Goal: Transaction & Acquisition: Purchase product/service

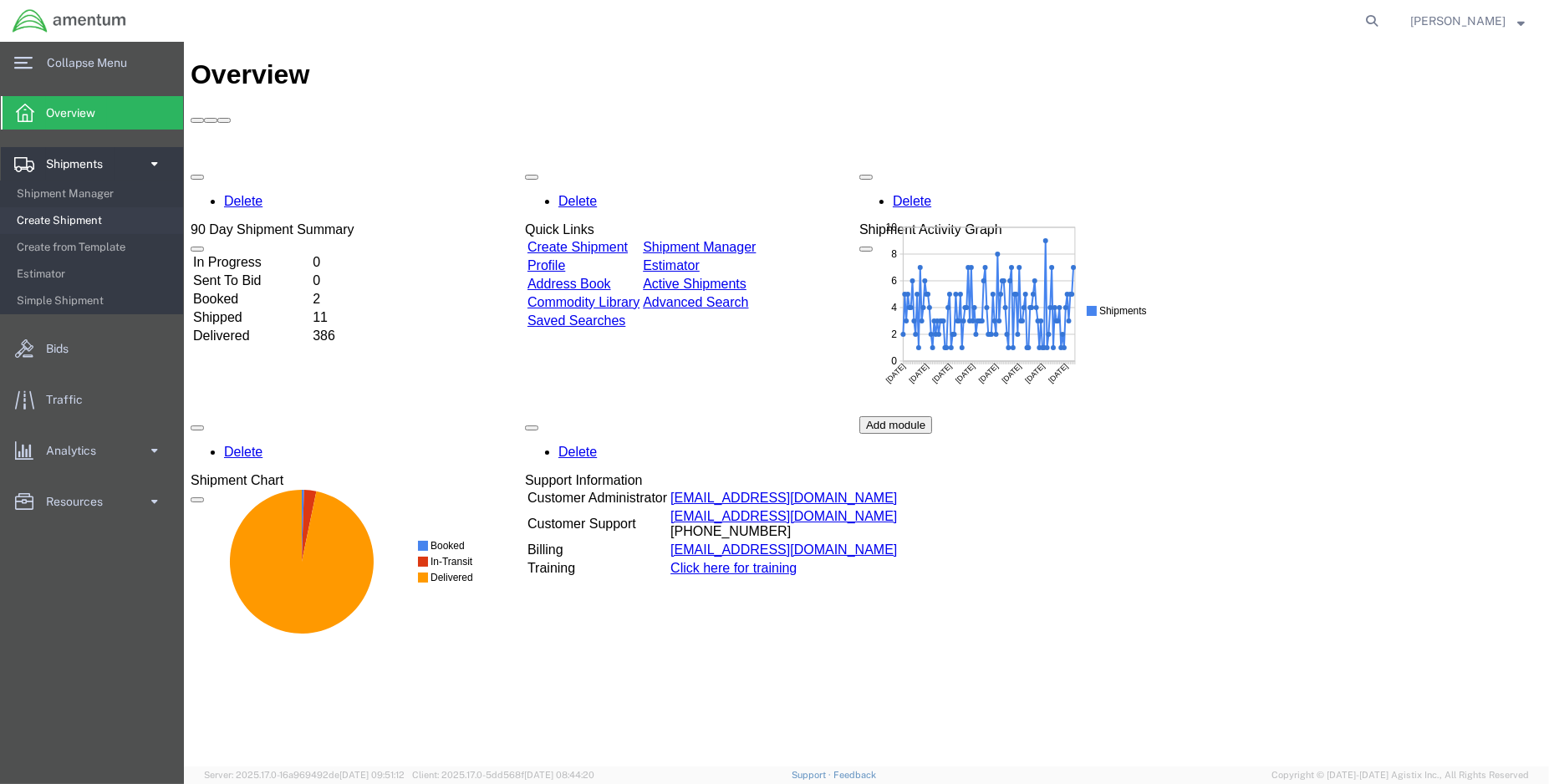
click at [78, 224] on span "Create Shipment" at bounding box center [94, 220] width 155 height 33
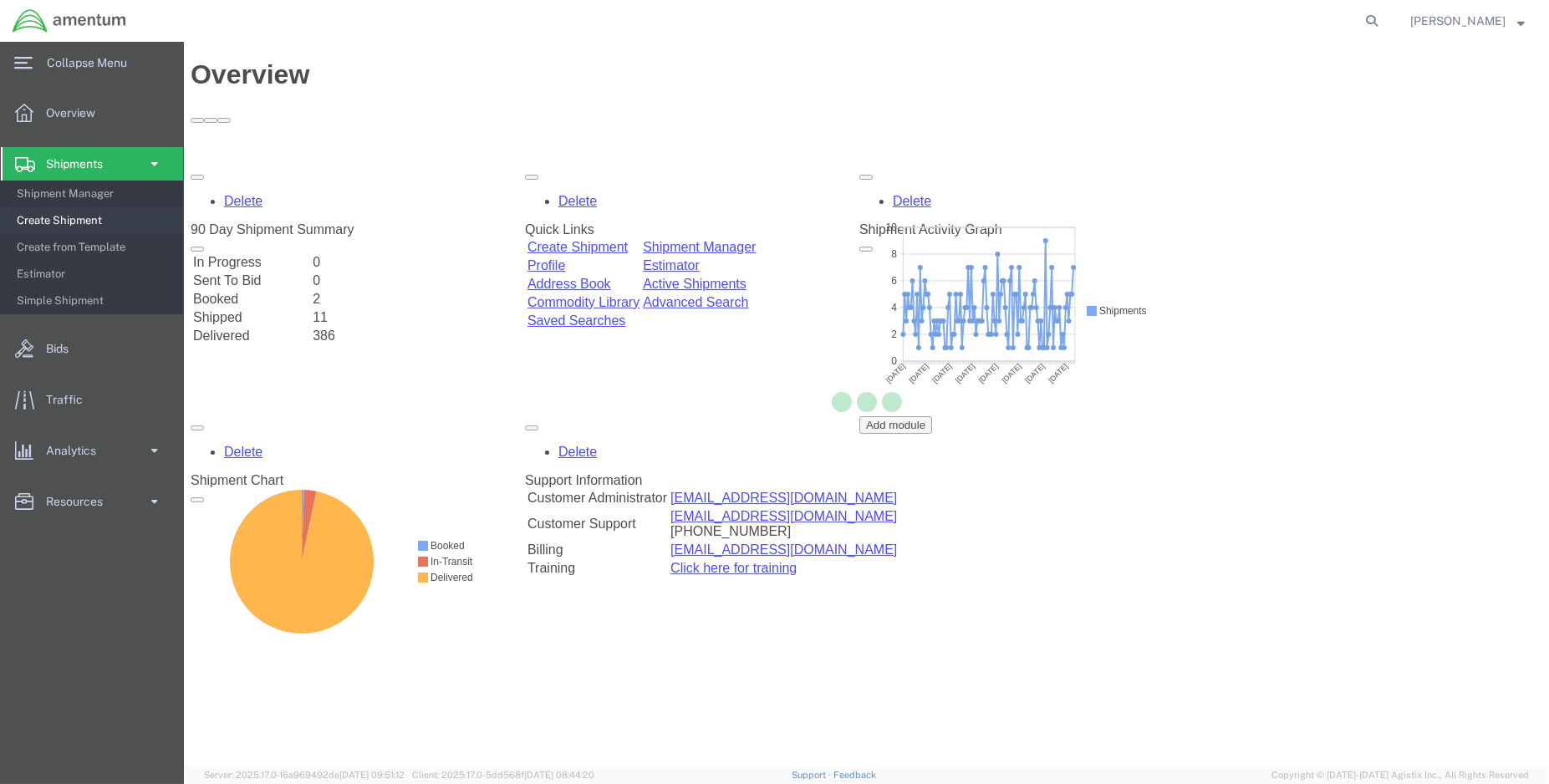
click at [78, 221] on span "Create Shipment" at bounding box center [94, 220] width 155 height 33
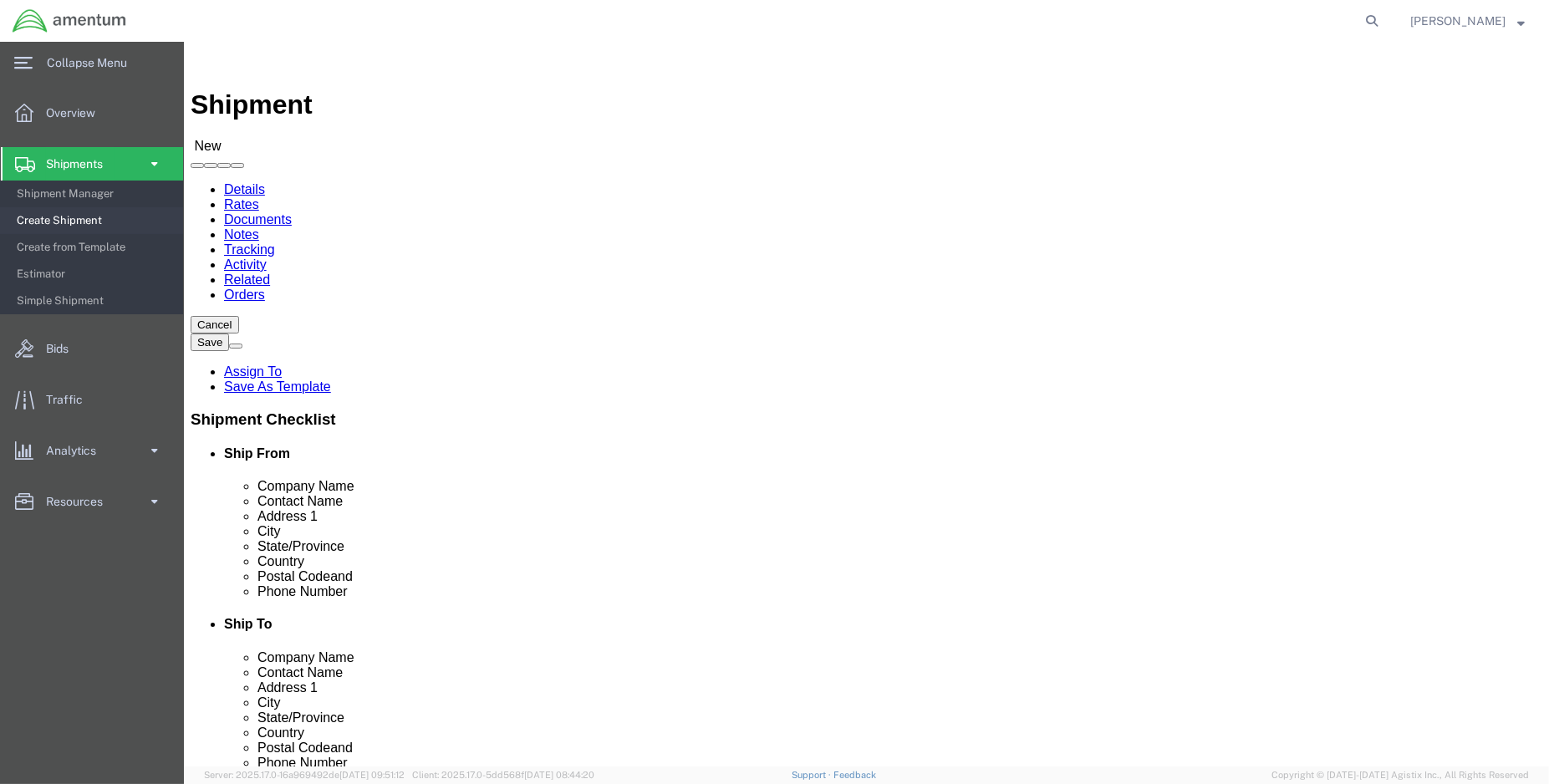
select select "MYPROFILE"
select select "LA"
click input "text"
type input "aviation lab"
click p "- Aviation Laboratories - ([GEOGRAPHIC_DATA]) [STREET_ADDRESS]"
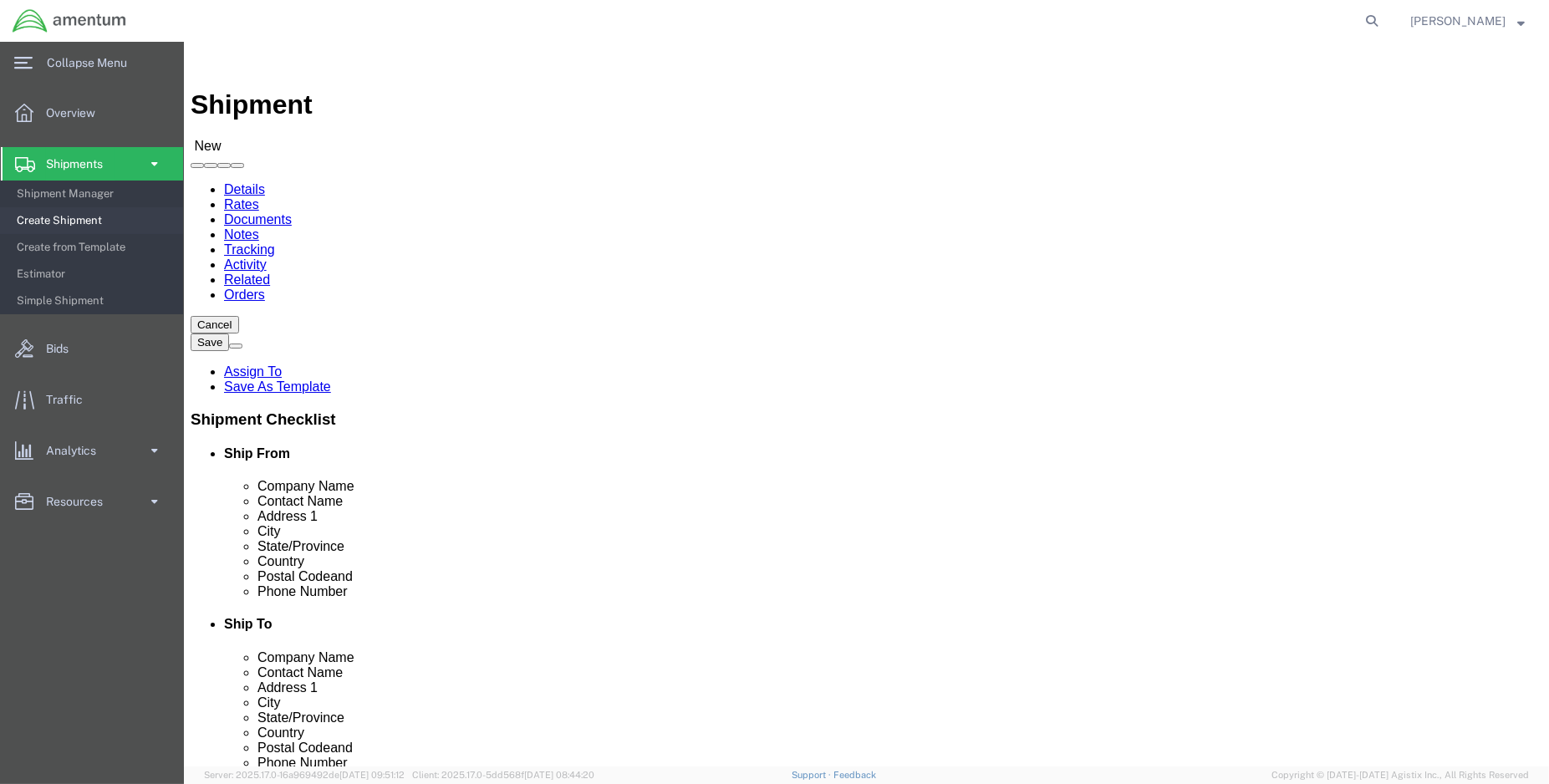
select select "[GEOGRAPHIC_DATA]"
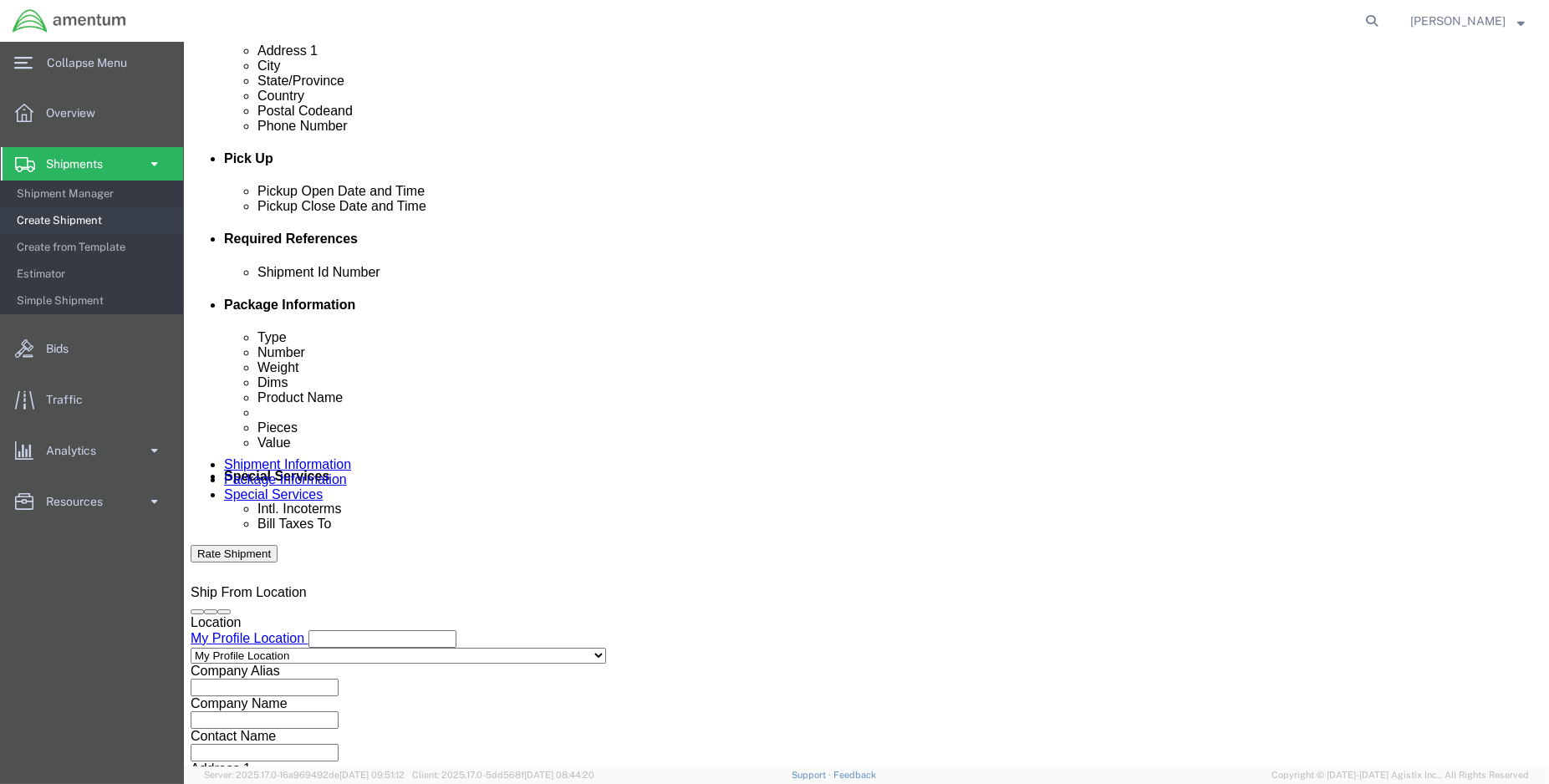
scroll to position [650, 0]
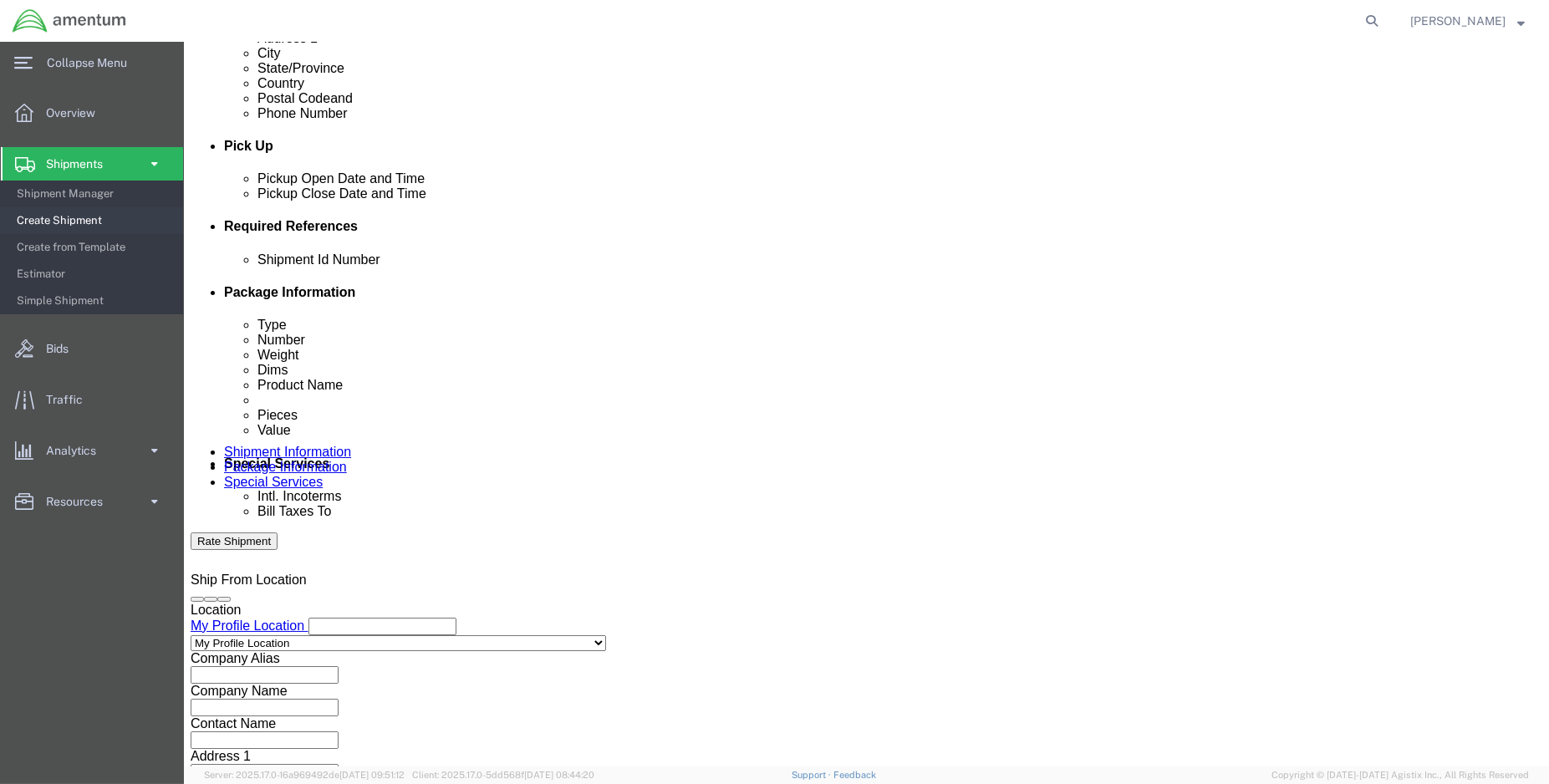
type input "Aviation Laboratories"
click button "Add reference"
click input "text"
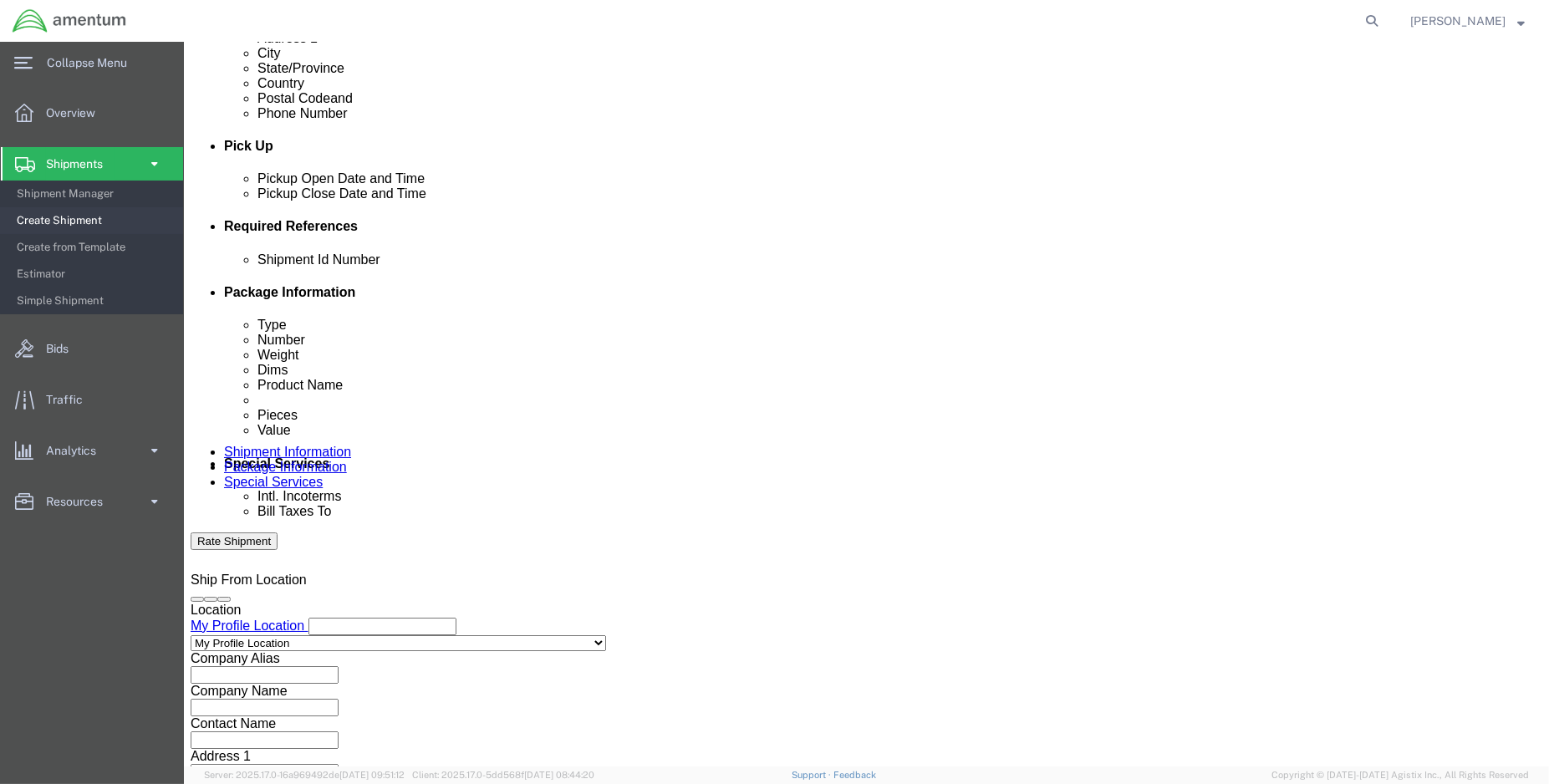
scroll to position [0, 19]
type input "ENO shipment: 196B testing"
select select "DEPT"
type input "CBP"
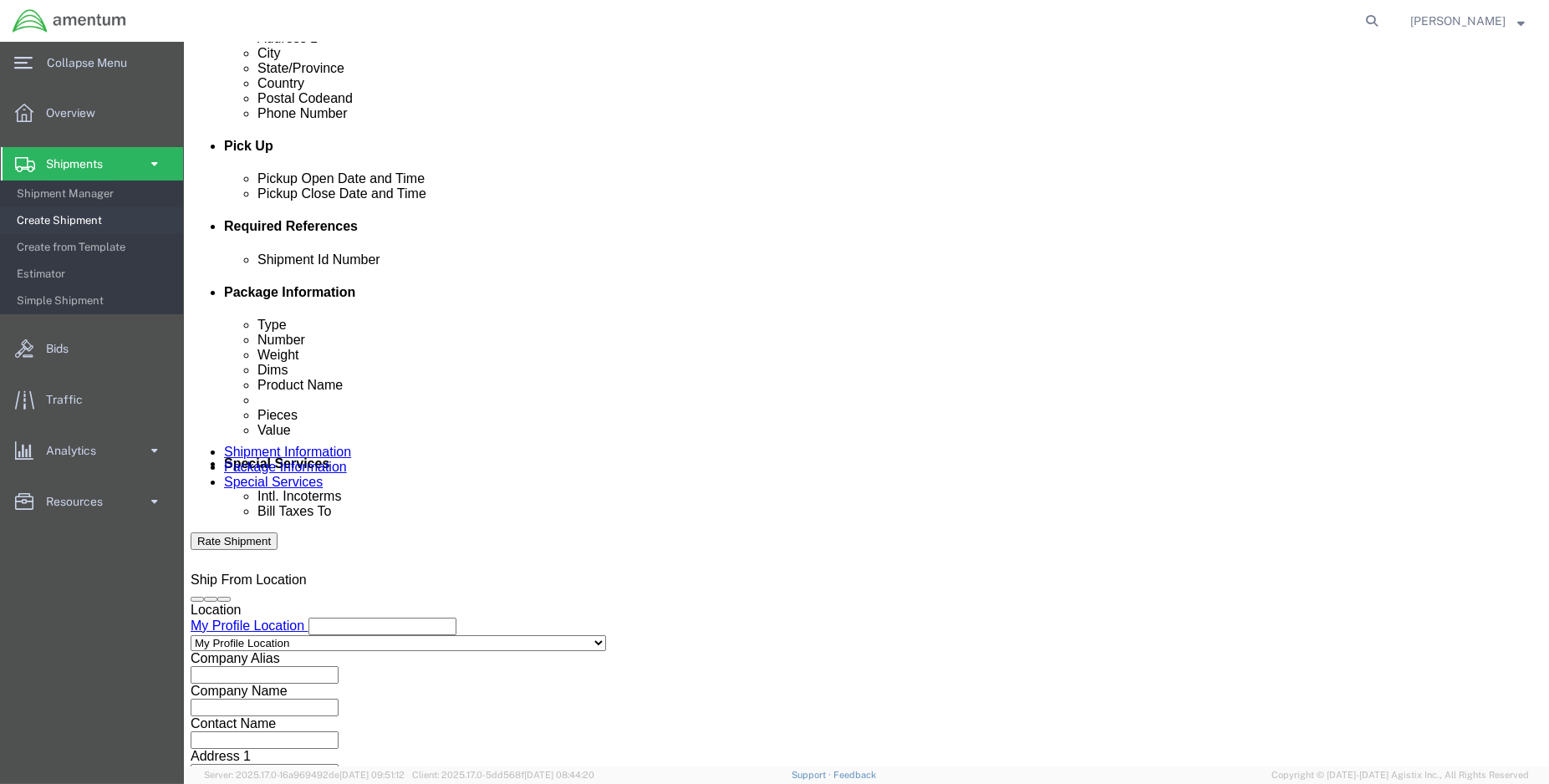
select select "CUSTREF"
type input "196B / 517K fluid testing"
select select "PROJNUM"
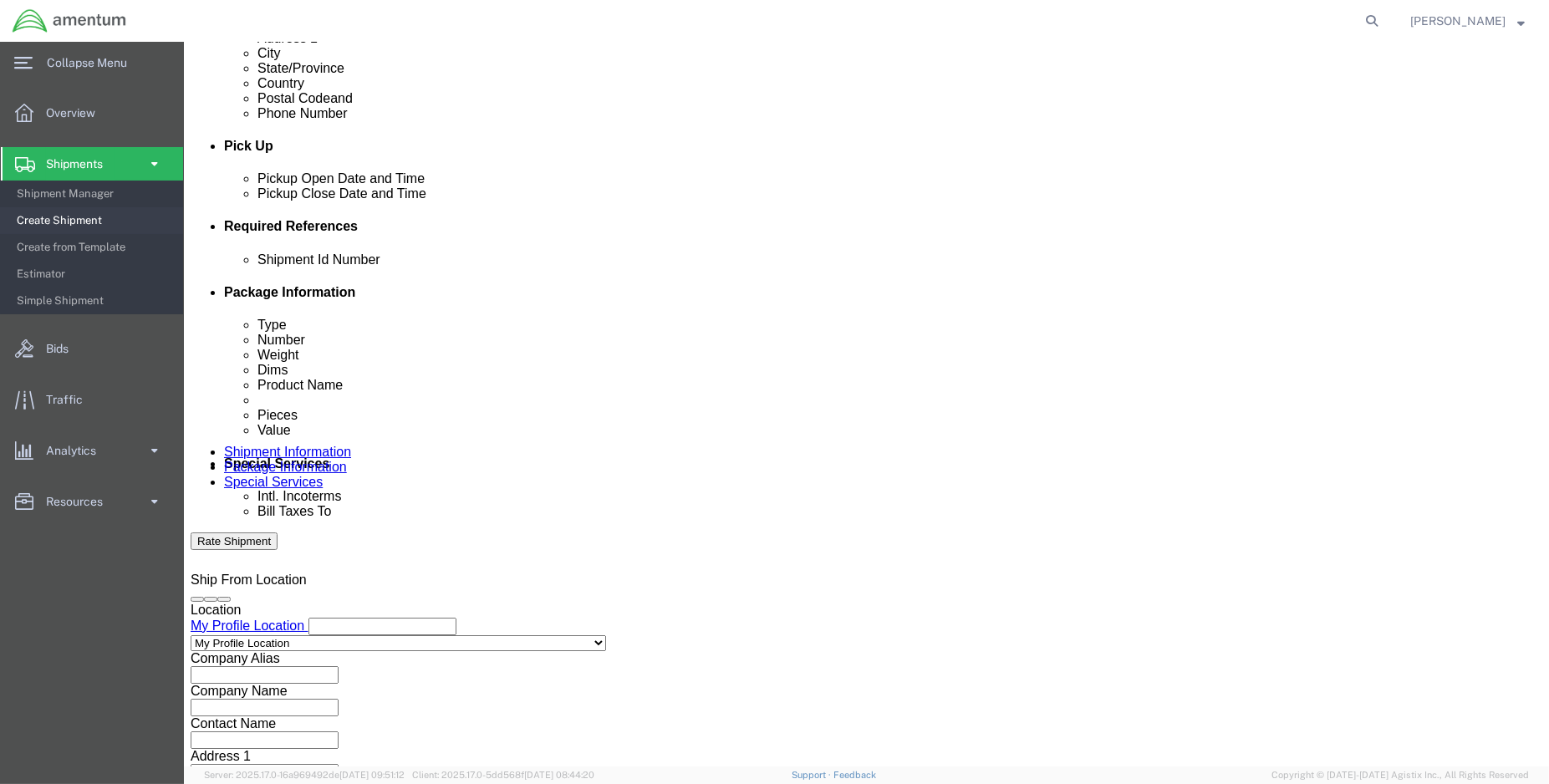
paste input "6118.03.03.2219.000.ENO.0000"
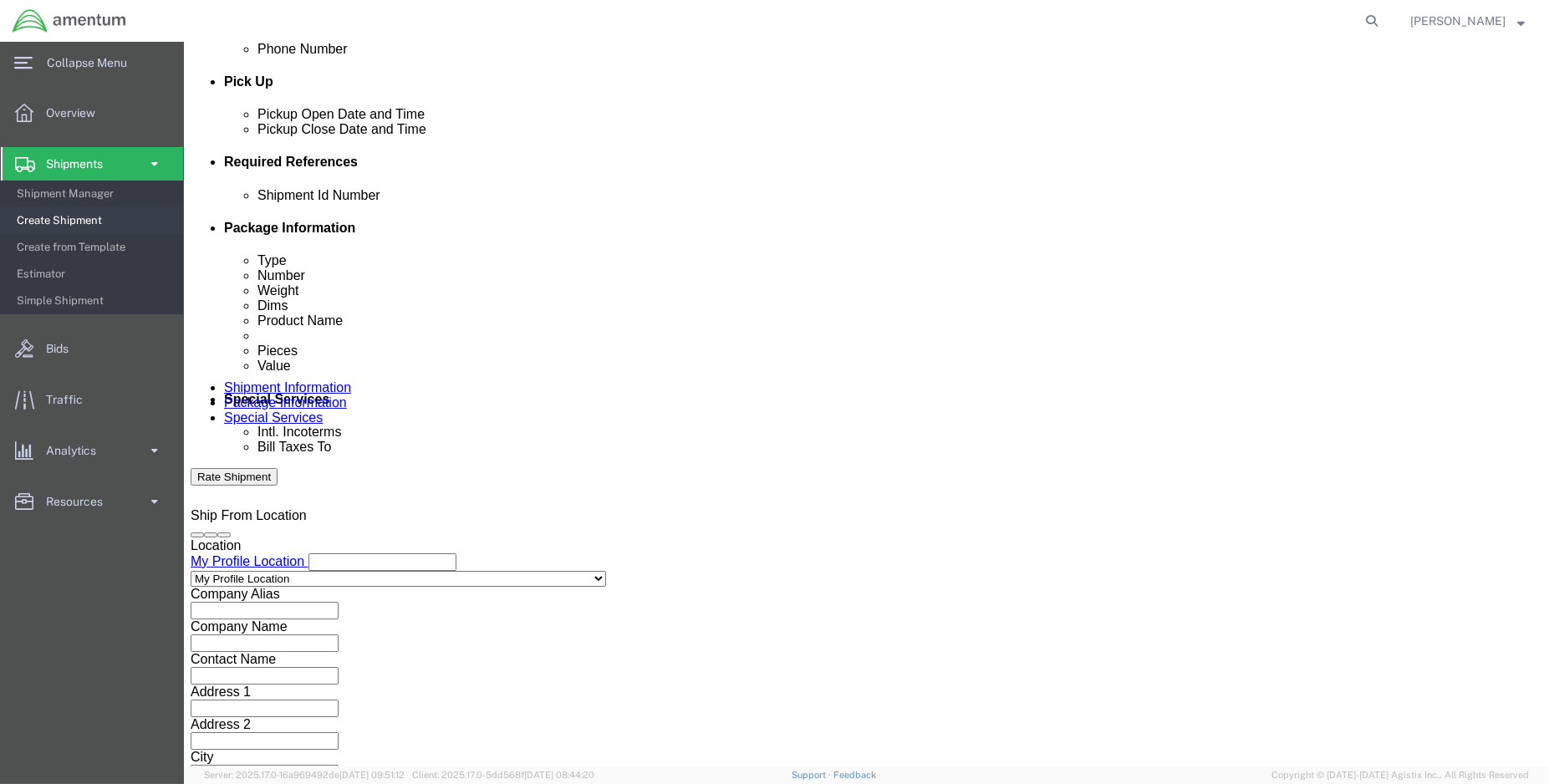
scroll to position [741, 0]
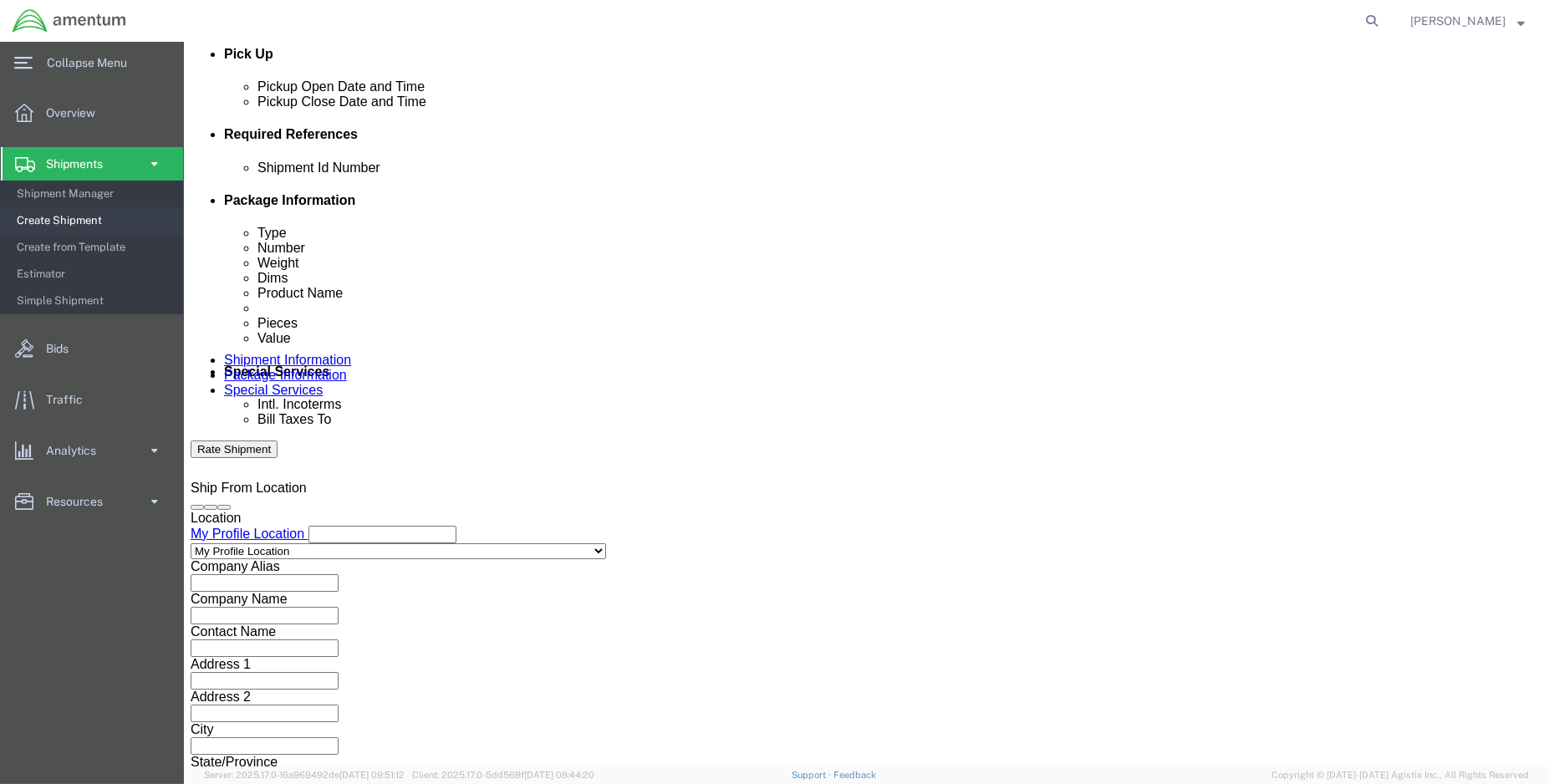
type input "6118.03.03.2219.000.ENO.0000"
click button "Continue"
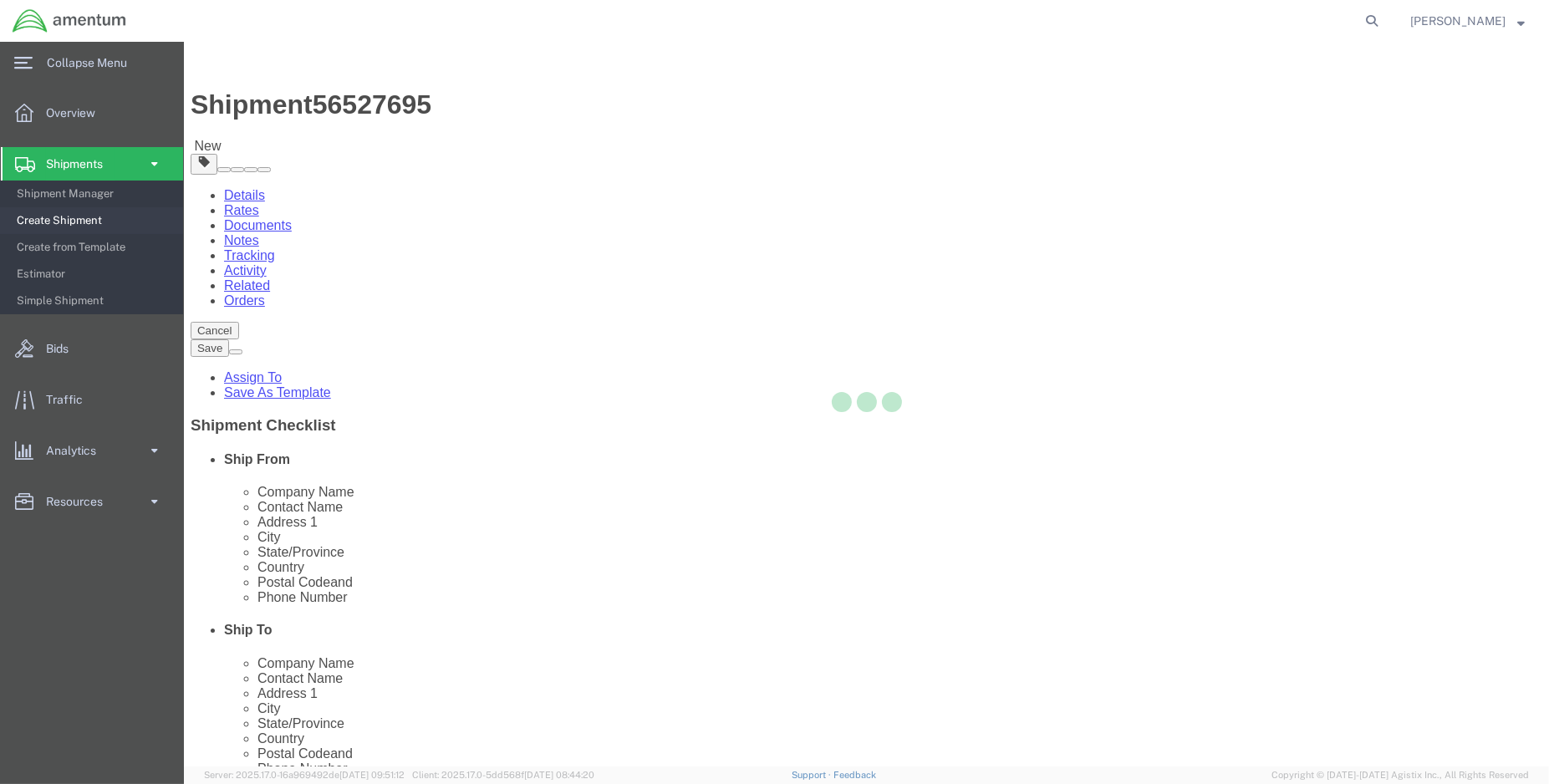
select select "CBOX"
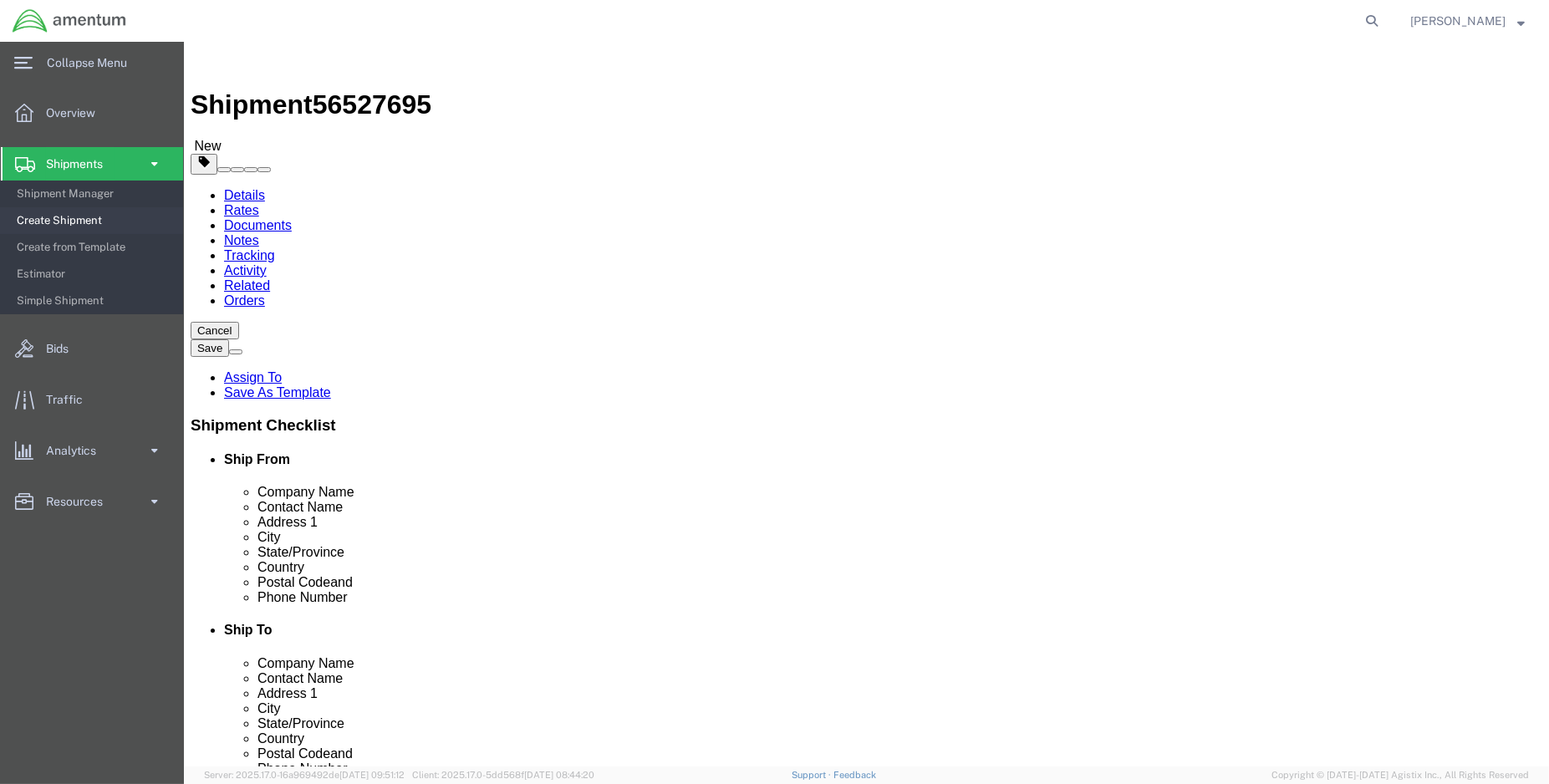
drag, startPoint x: 235, startPoint y: 397, endPoint x: 177, endPoint y: 415, distance: 60.7
click div "Package Type Select BCK Boxes Bale(s) Basket(s) Bolt(s) Bottle(s) Buckets Bulk …"
type input "2.00"
click span
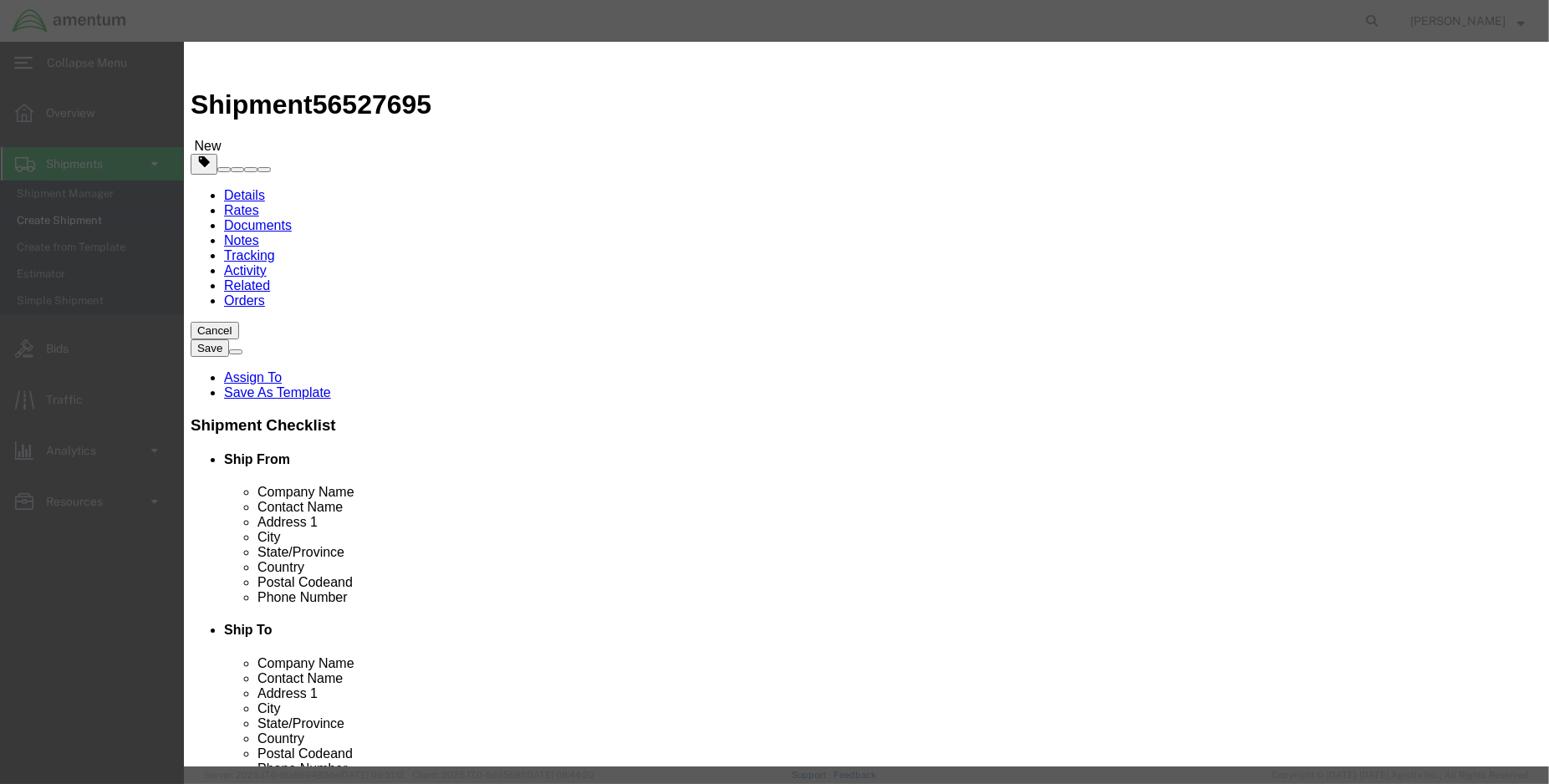
click input "text"
type input "i"
type input "oil sample bottle/ filter for testing 196b"
type input "1.00"
type input "100.00"
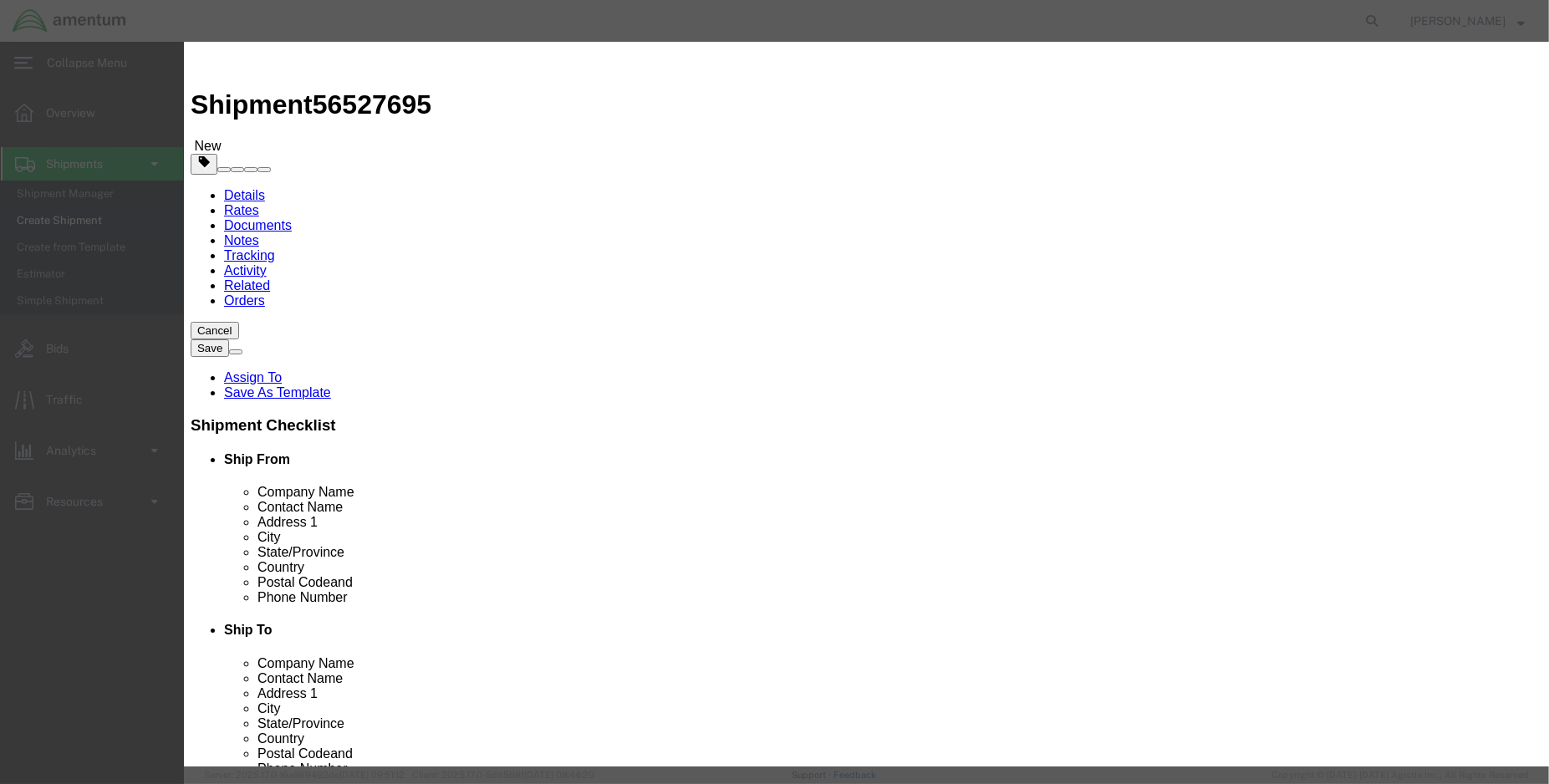
select select "USD"
click button "Save & Close"
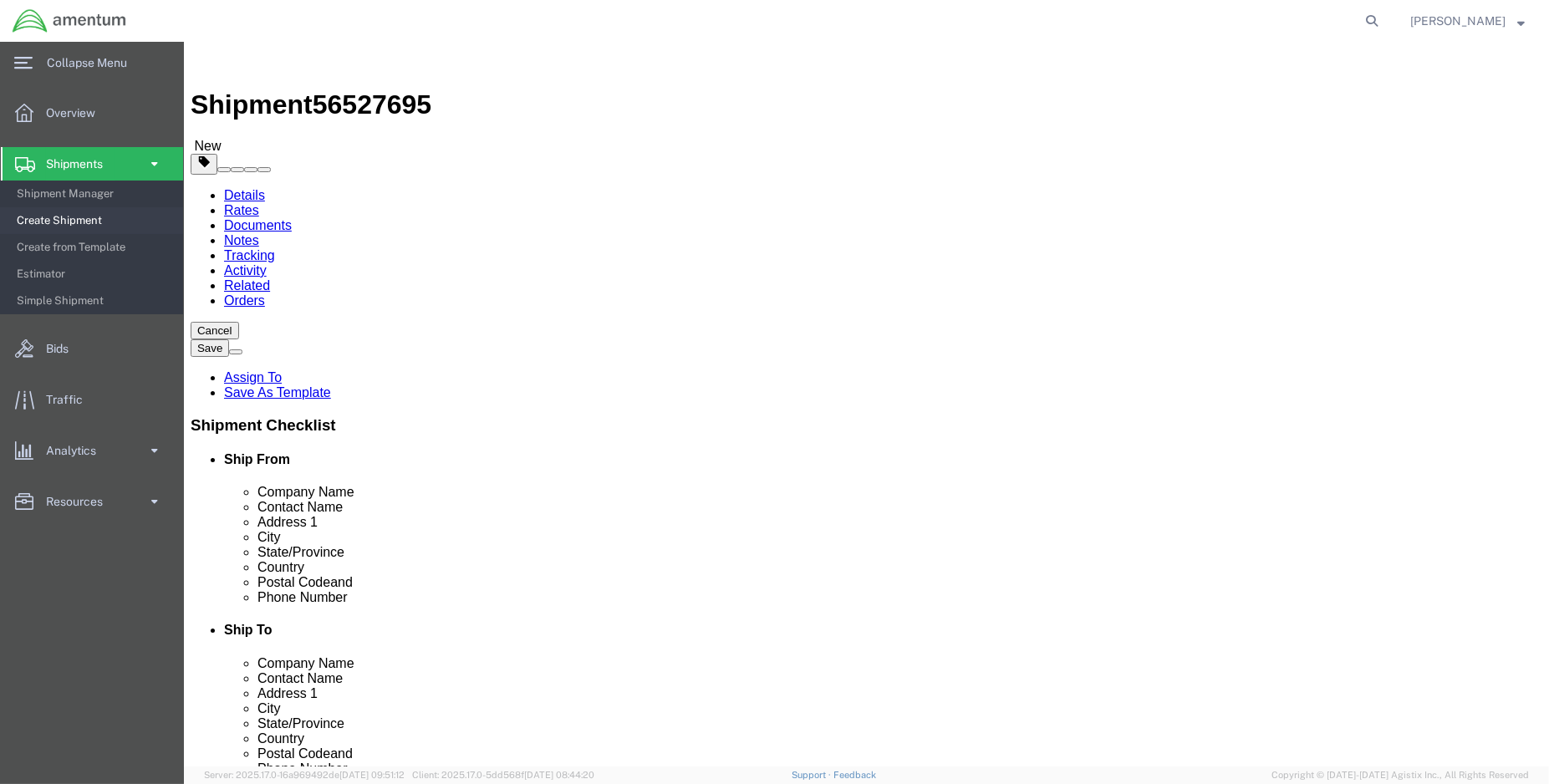
click link "Shipment Information"
drag, startPoint x: 807, startPoint y: 348, endPoint x: 708, endPoint y: 346, distance: 99.0
click input "text"
type input "Houston Facility"
type input "[PERSON_NAME]"
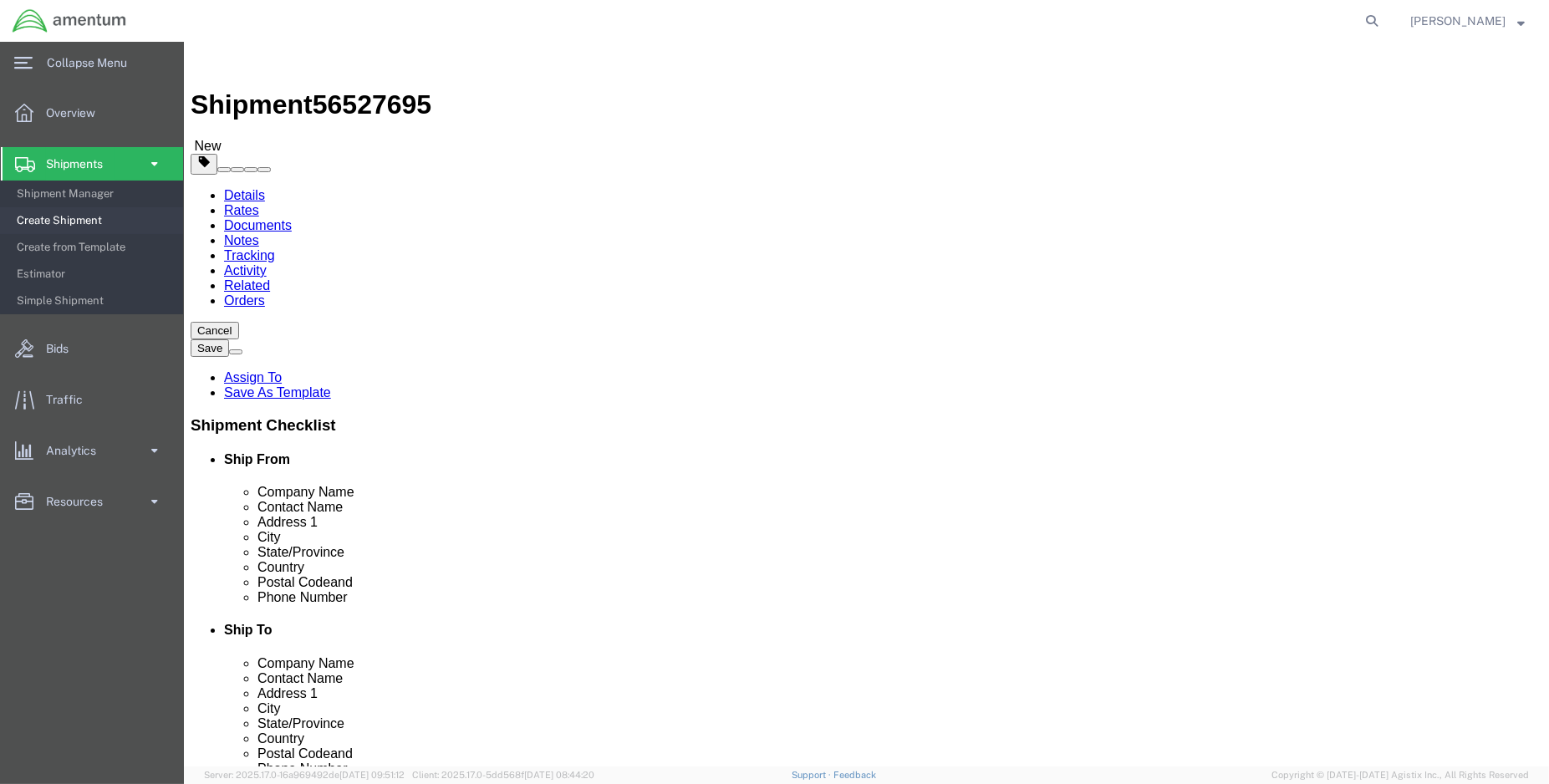
click div "ADDITIONAL INFORMATION"
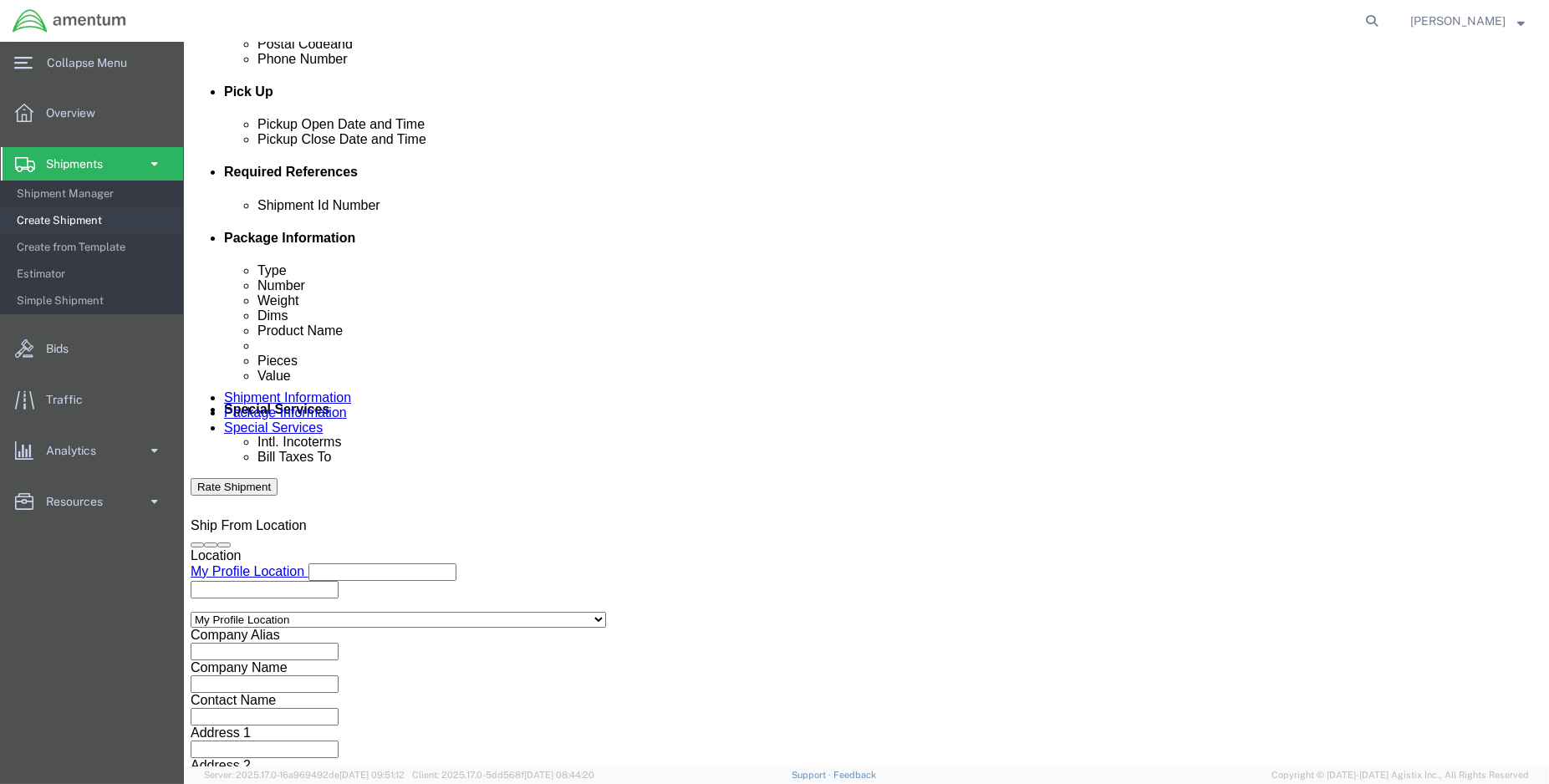
scroll to position [741, 0]
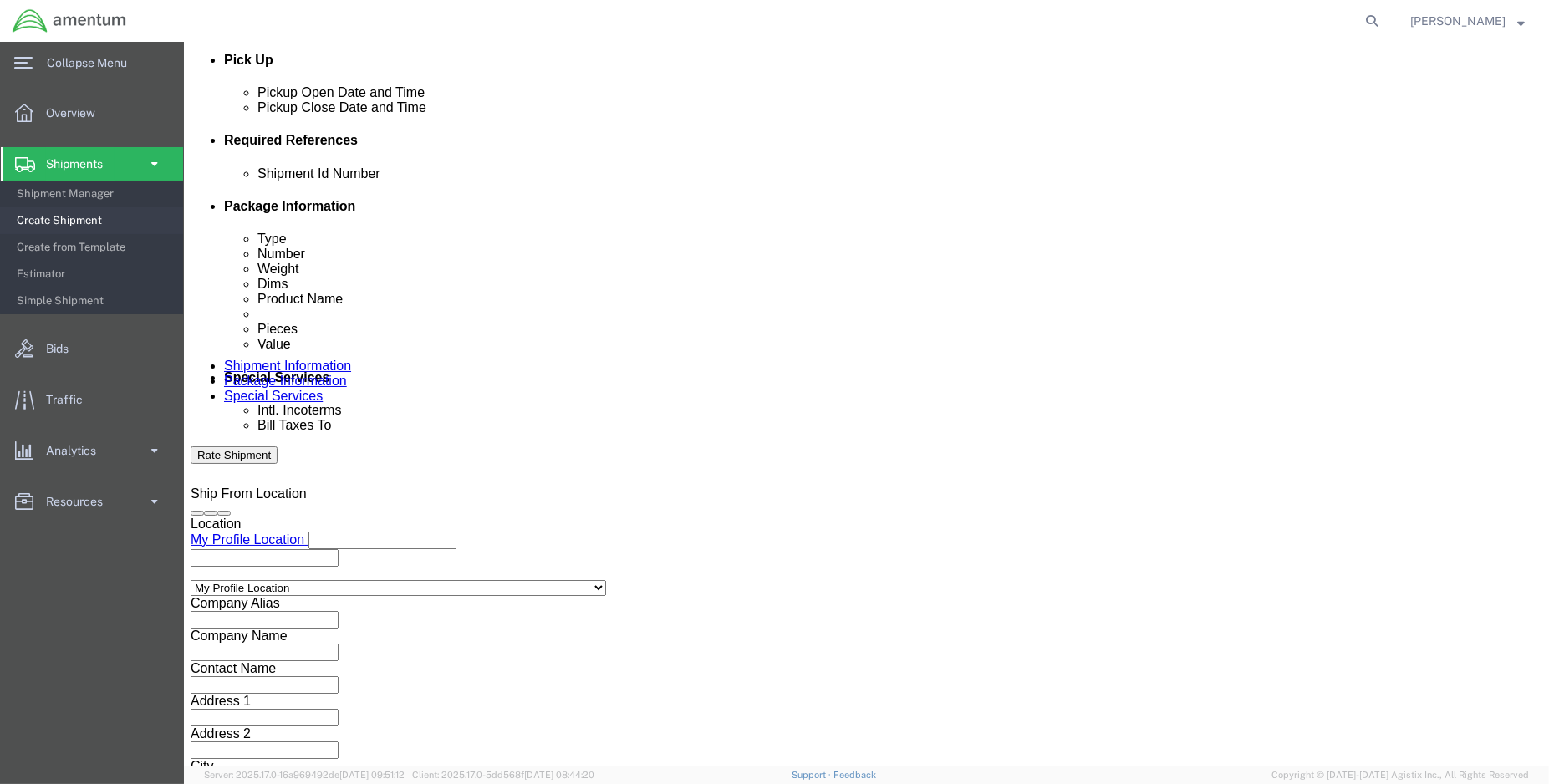
click button "Continue"
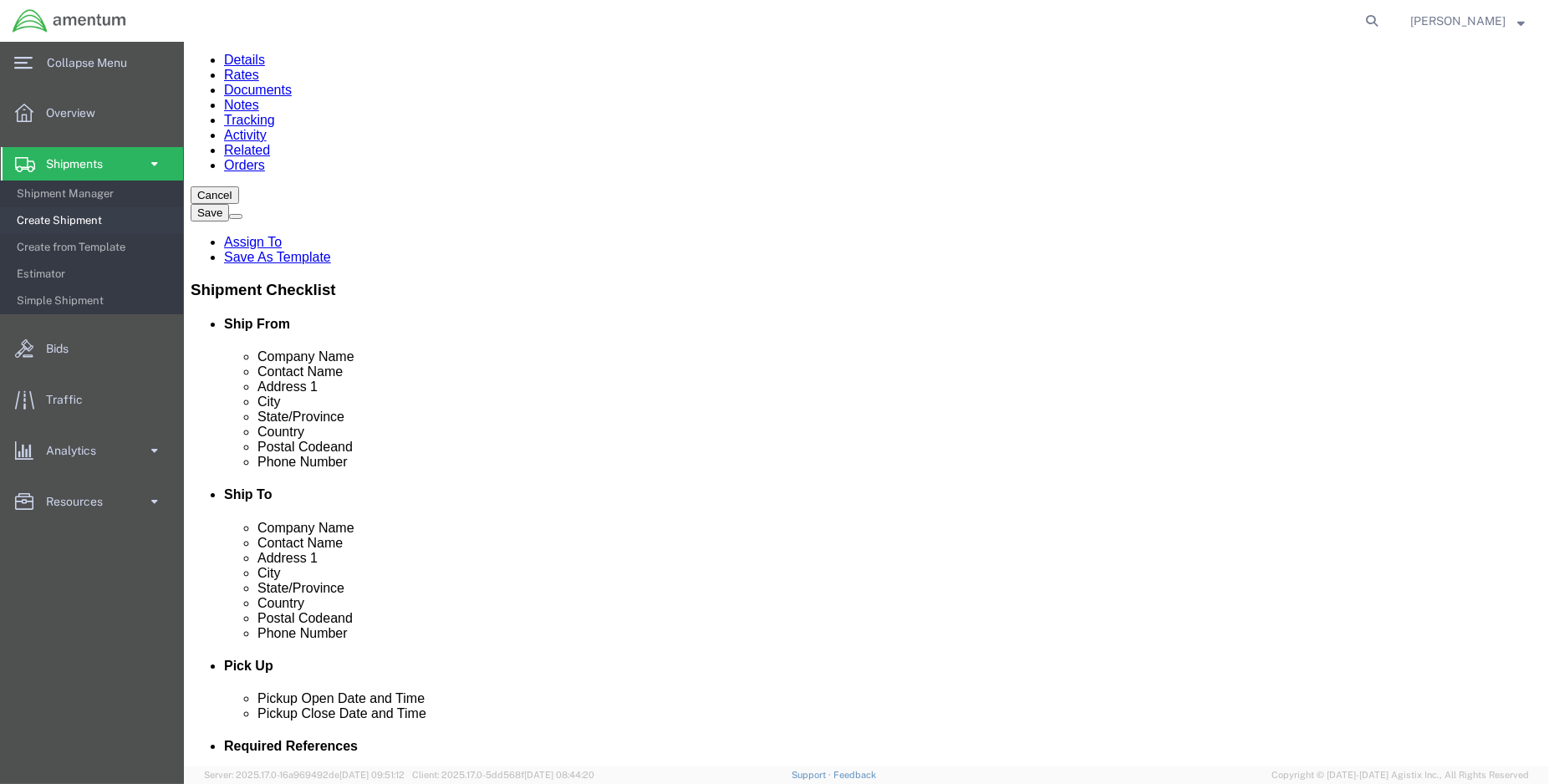
click input "text"
type input "14"
type input "10"
type input "9"
type input "2.5"
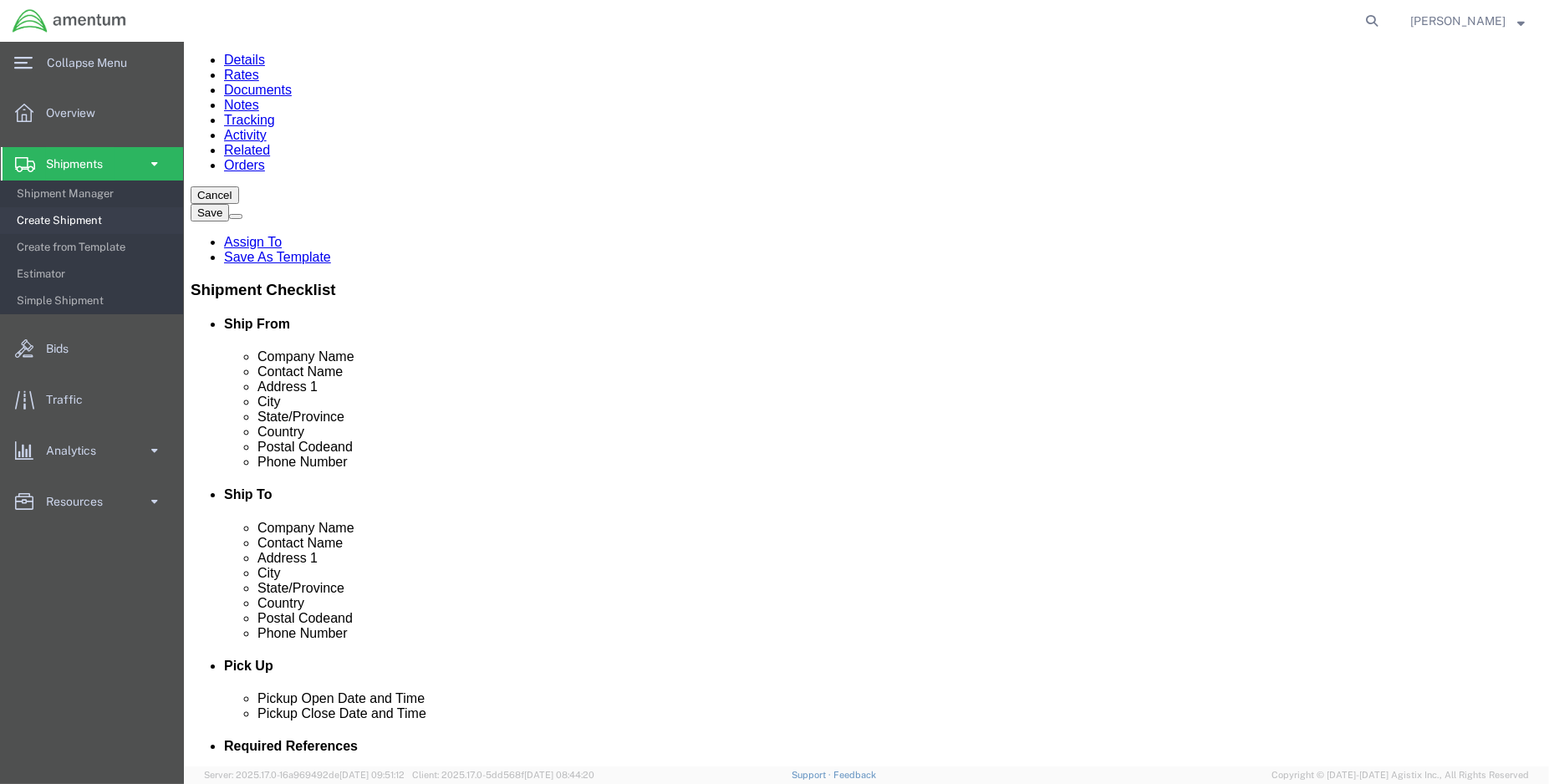
click button "Continue"
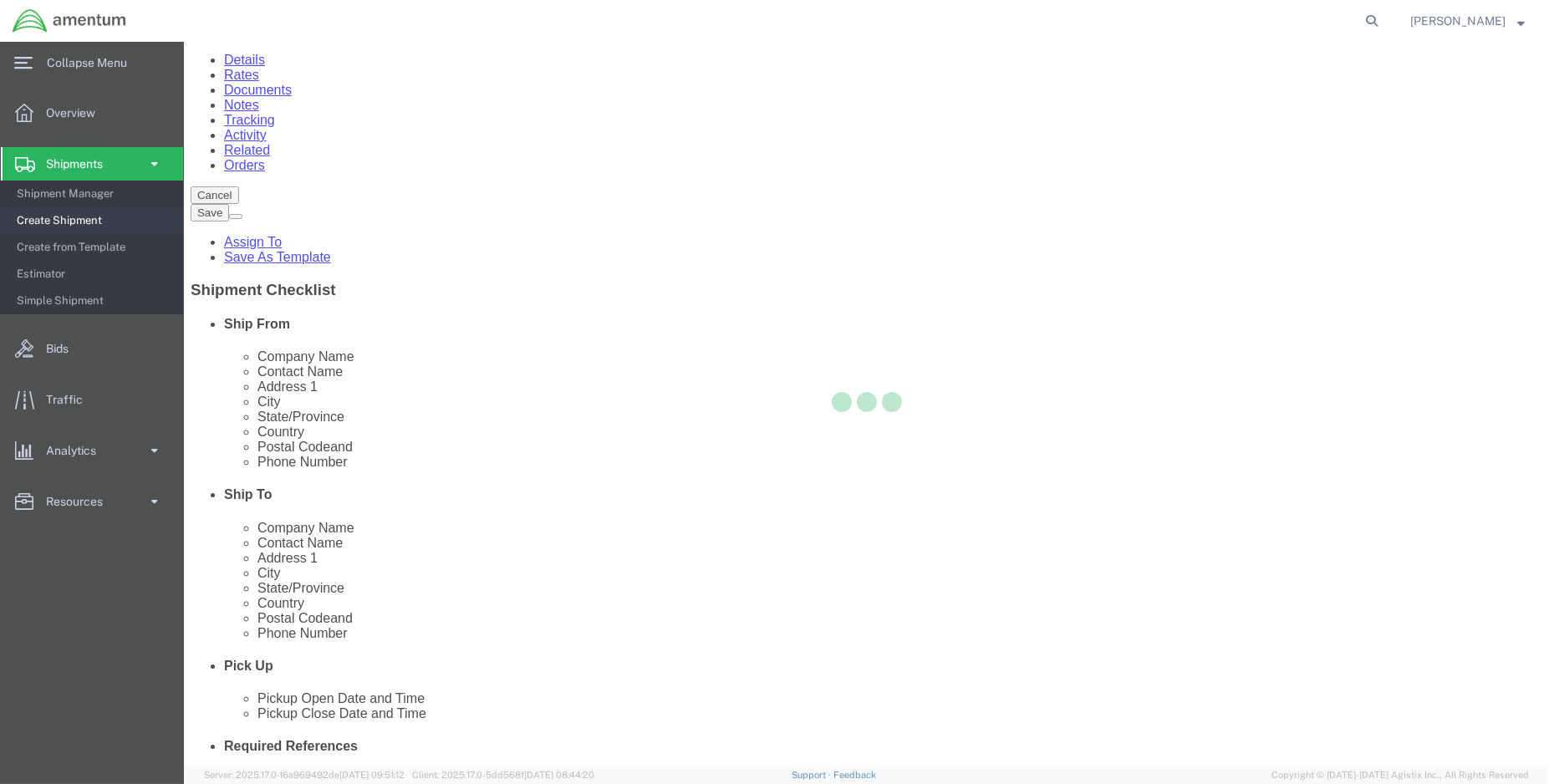
select select
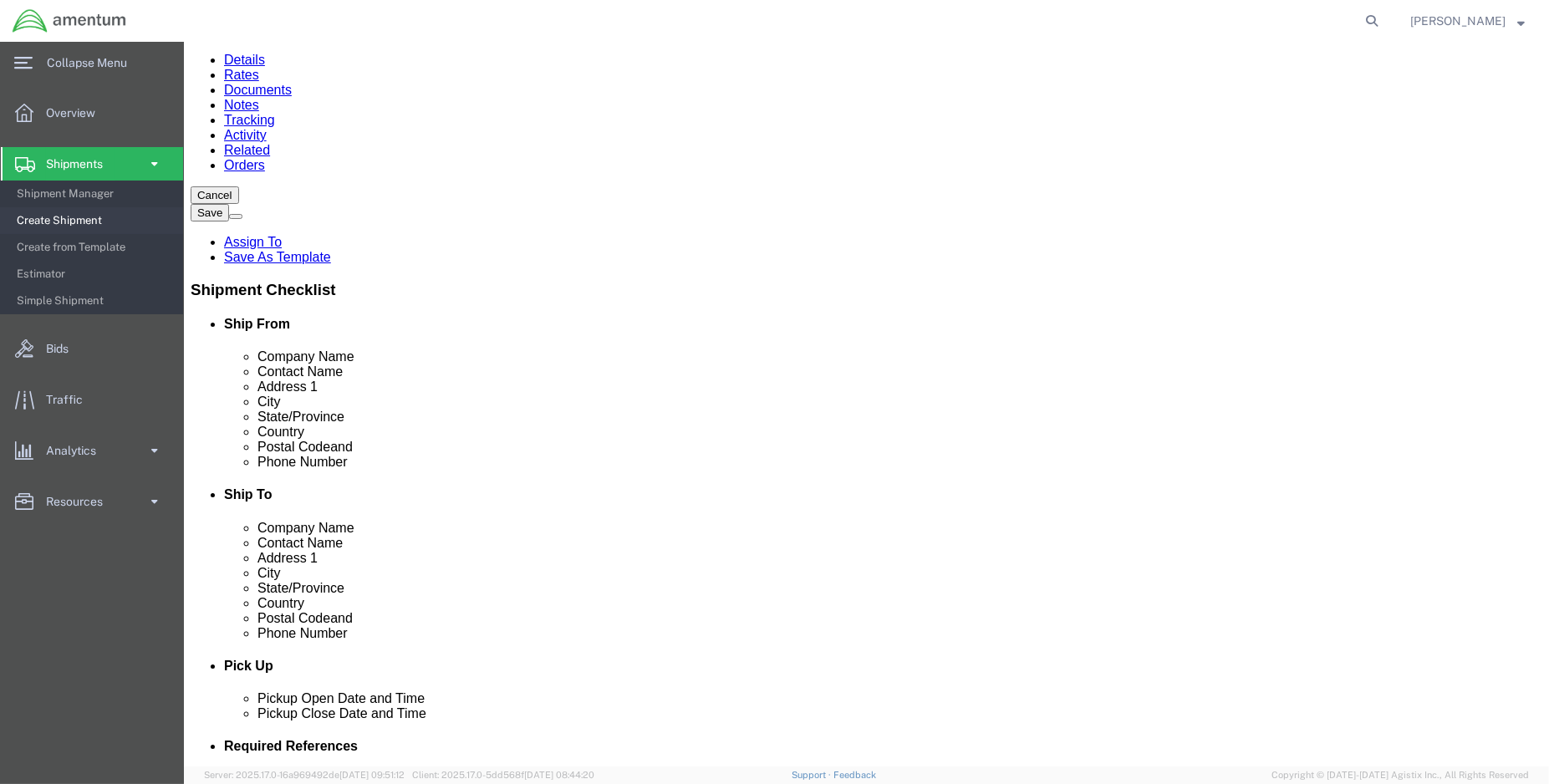
click button "Rate Shipment"
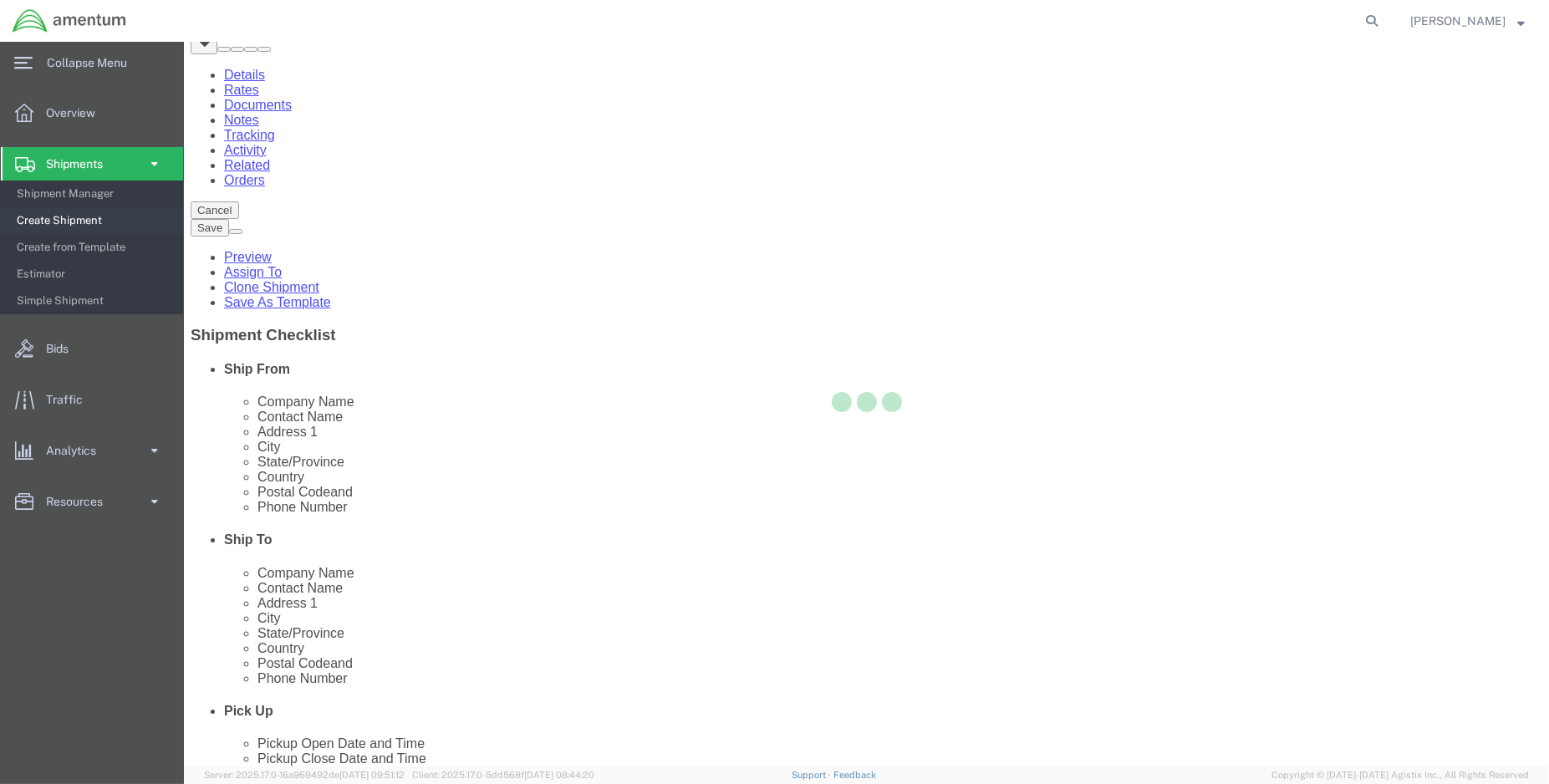
scroll to position [0, 0]
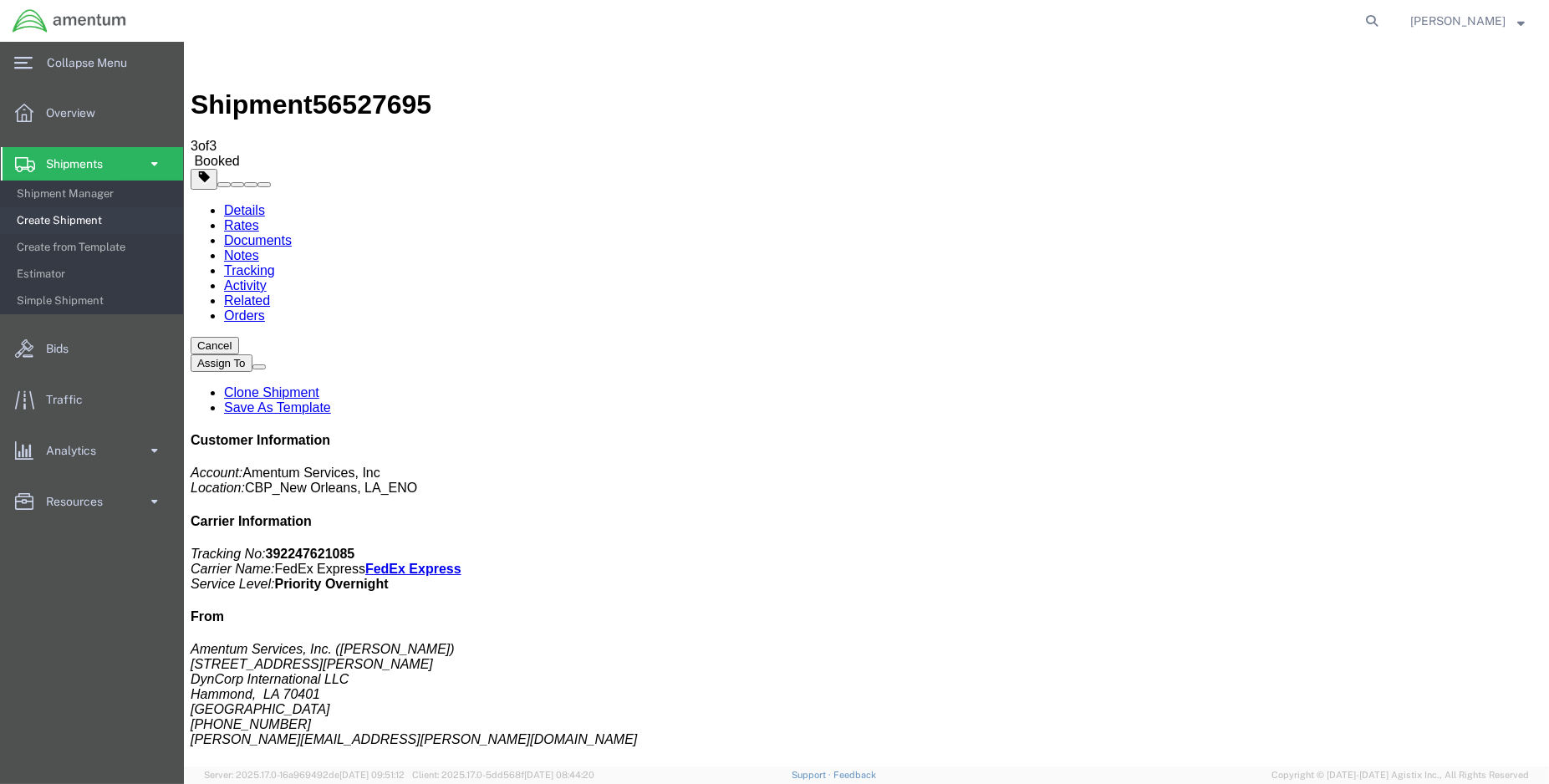
drag, startPoint x: 286, startPoint y: 301, endPoint x: 665, endPoint y: 339, distance: 380.9
click at [226, 203] on link "Details" at bounding box center [243, 210] width 41 height 14
click link "Schedule pickup request"
